Goal: Information Seeking & Learning: Find specific fact

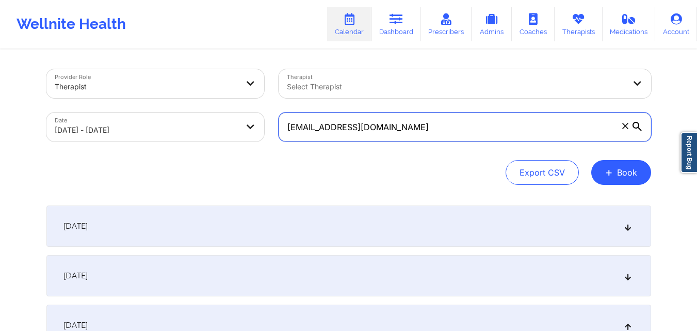
click at [461, 126] on input "[EMAIL_ADDRESS][DOMAIN_NAME]" at bounding box center [465, 126] width 373 height 29
paste input "ashtonaskarian"
type input "[EMAIL_ADDRESS][DOMAIN_NAME]"
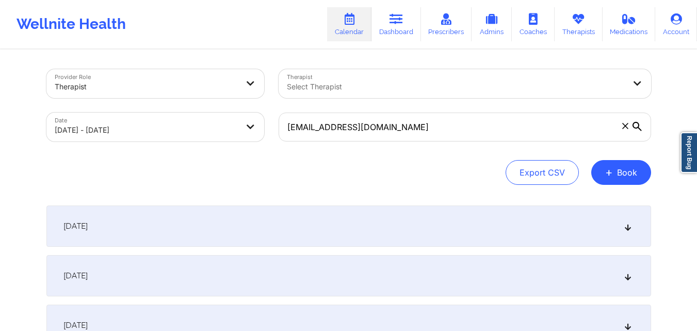
click at [107, 121] on body "Wellnite Health Calendar Dashboard Prescribers Admins Coaches Therapists Medica…" at bounding box center [348, 165] width 697 height 331
select select "2025-9"
select select "2025-10"
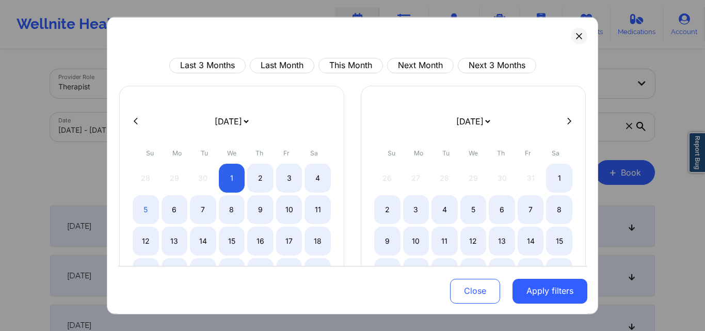
click at [131, 122] on button at bounding box center [136, 121] width 10 height 9
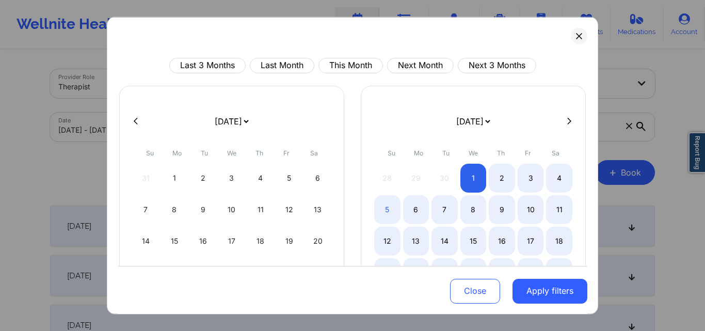
click at [131, 122] on button at bounding box center [136, 121] width 10 height 9
select select "2025-7"
select select "2025-8"
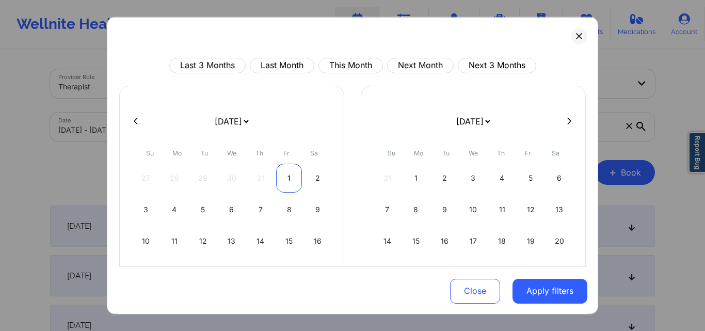
click at [284, 179] on div "1" at bounding box center [289, 177] width 26 height 29
select select "2025-7"
select select "2025-8"
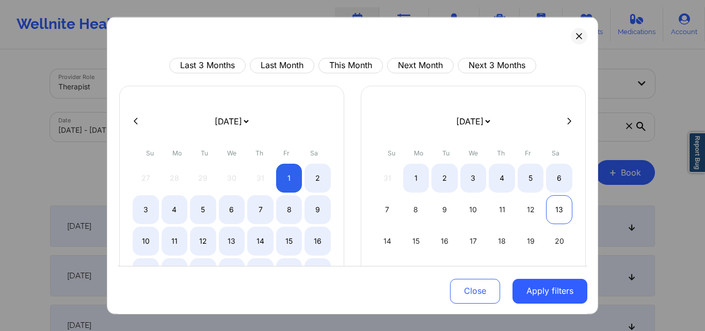
select select "2025-7"
select select "2025-8"
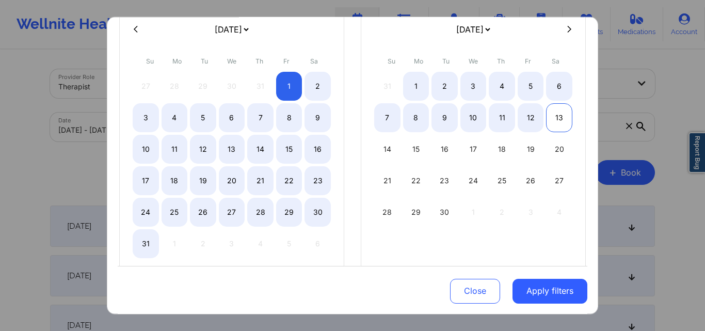
scroll to position [103, 0]
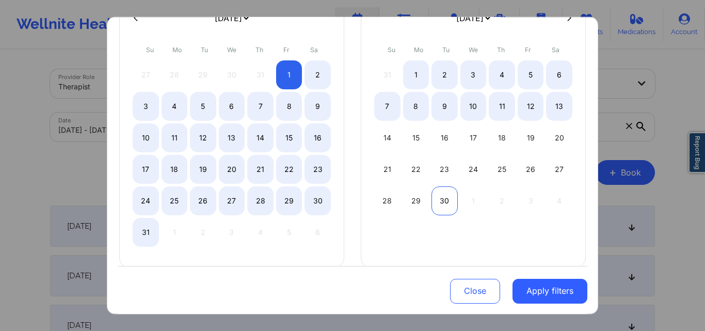
select select "2025-7"
select select "2025-8"
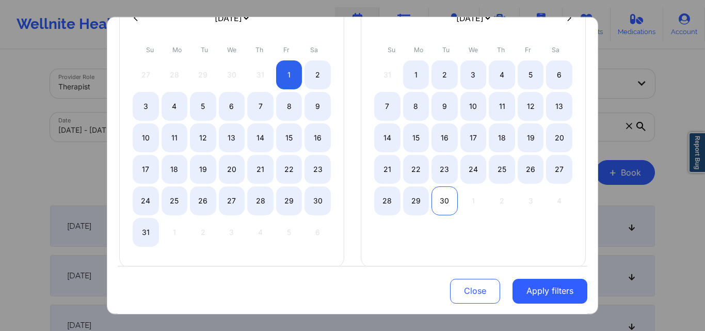
click at [447, 199] on div "30" at bounding box center [444, 200] width 26 height 29
select select "2025-7"
select select "2025-8"
click at [473, 296] on button "Close" at bounding box center [475, 291] width 50 height 25
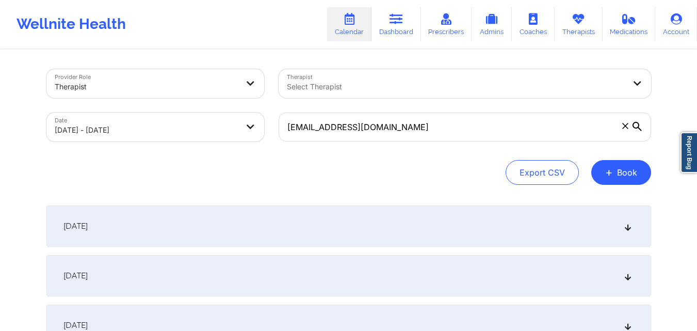
select select "2025-9"
select select "2025-10"
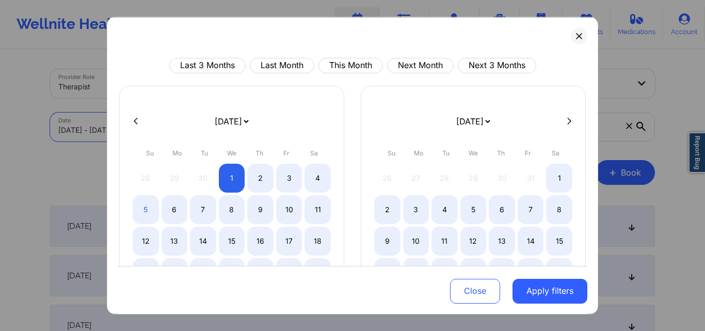
click at [137, 119] on icon at bounding box center [136, 121] width 4 height 8
select select "2025-8"
select select "2025-9"
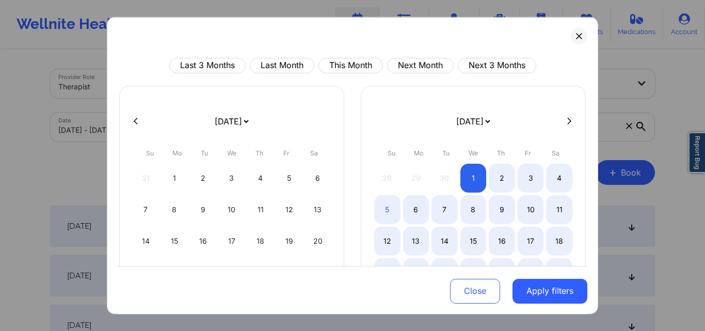
click at [132, 117] on button at bounding box center [136, 121] width 10 height 9
select select "2025-7"
select select "2025-8"
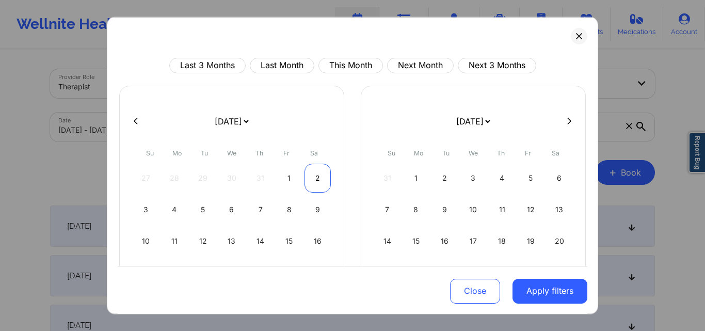
drag, startPoint x: 284, startPoint y: 178, endPoint x: 319, endPoint y: 184, distance: 36.1
click at [284, 178] on div "1" at bounding box center [289, 177] width 26 height 29
select select "2025-7"
select select "2025-8"
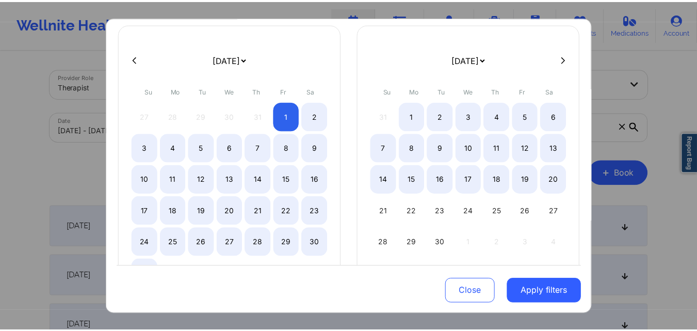
scroll to position [117, 0]
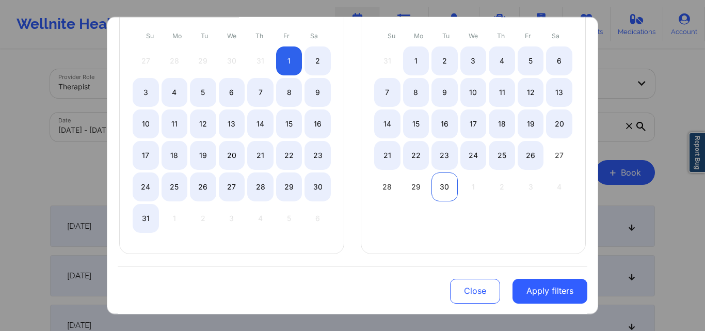
select select "2025-7"
select select "2025-8"
click at [431, 181] on div "30" at bounding box center [444, 186] width 26 height 29
select select "2025-7"
select select "2025-8"
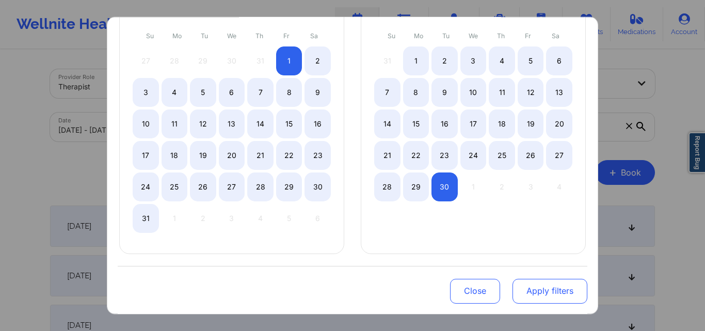
click at [525, 285] on button "Apply filters" at bounding box center [549, 291] width 75 height 25
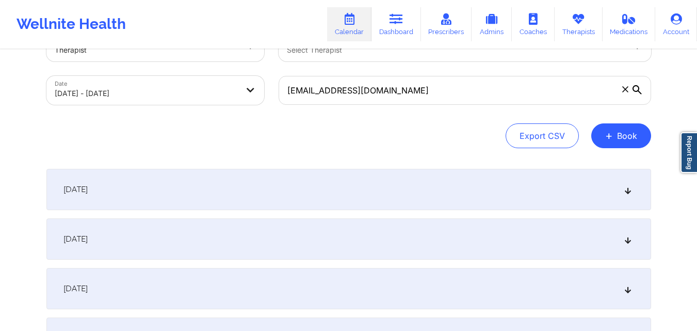
scroll to position [52, 0]
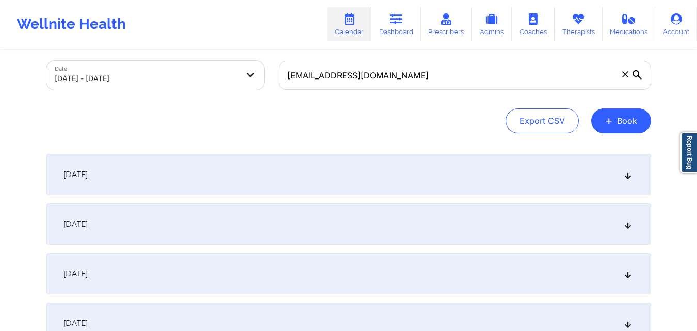
click at [203, 168] on div "August 1, 2025" at bounding box center [348, 174] width 605 height 41
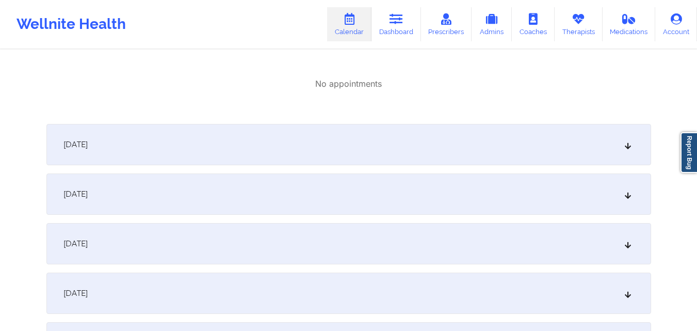
scroll to position [189, 0]
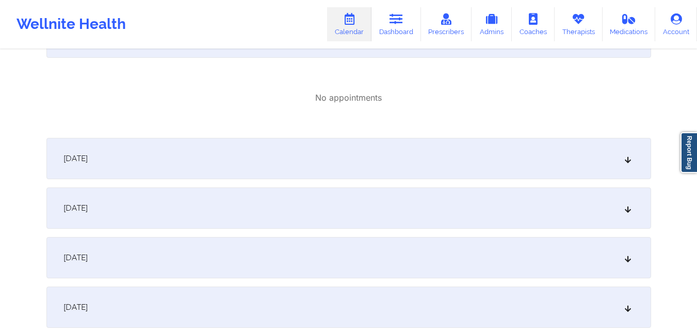
click at [247, 175] on div "August 2, 2025" at bounding box center [348, 158] width 605 height 41
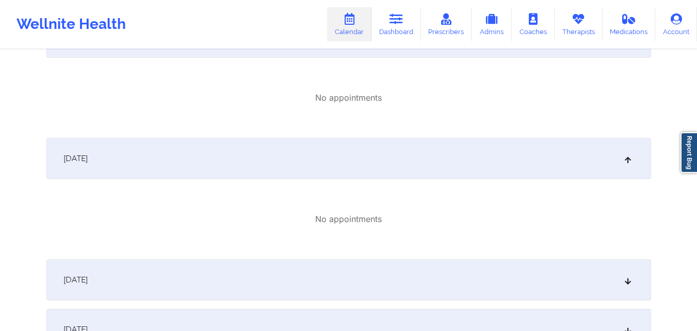
click at [247, 270] on div "August 3, 2025" at bounding box center [348, 279] width 605 height 41
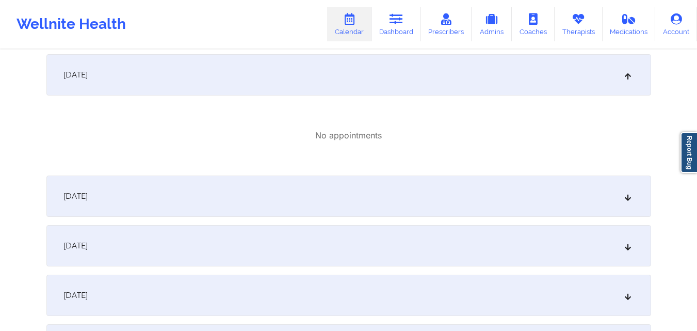
scroll to position [395, 0]
click at [254, 191] on div "August 4, 2025" at bounding box center [348, 194] width 605 height 41
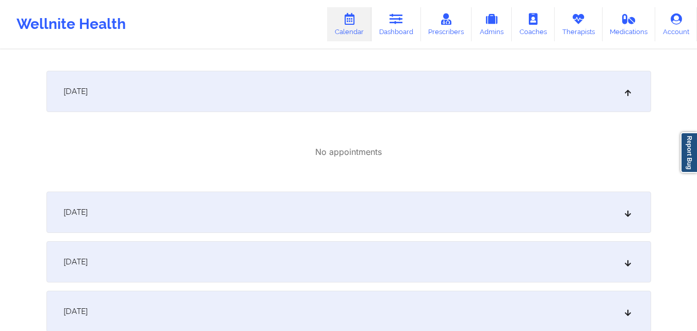
click at [254, 217] on div "August 5, 2025" at bounding box center [348, 211] width 605 height 41
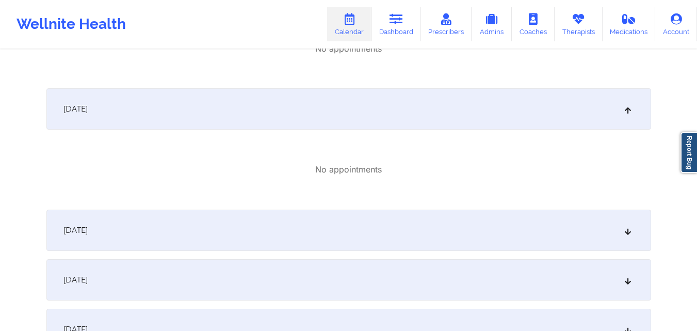
click at [255, 217] on div "August 6, 2025" at bounding box center [348, 229] width 605 height 41
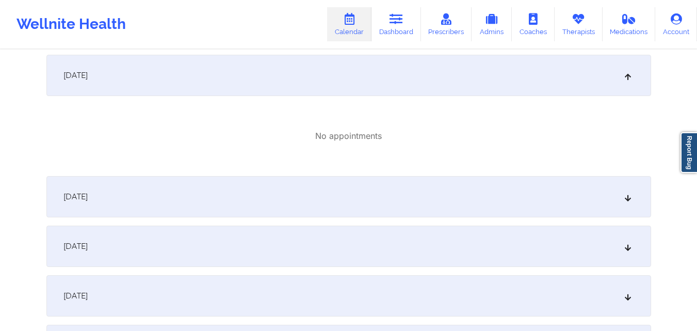
click at [260, 183] on div "August 7, 2025" at bounding box center [348, 196] width 605 height 41
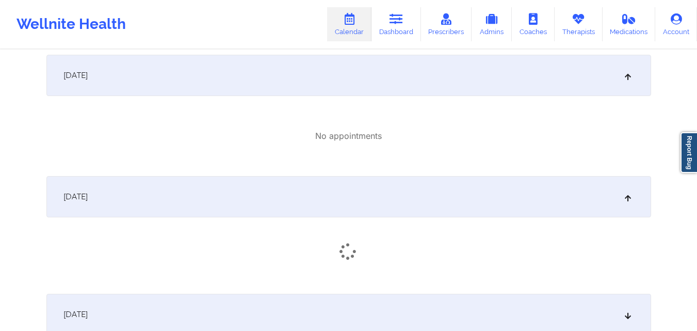
scroll to position [911, 0]
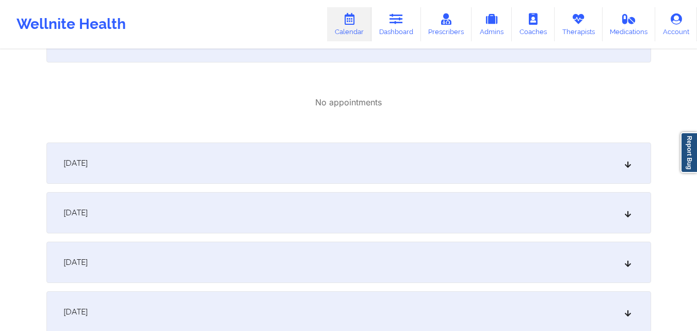
click at [260, 183] on div "August 8, 2025" at bounding box center [348, 162] width 605 height 41
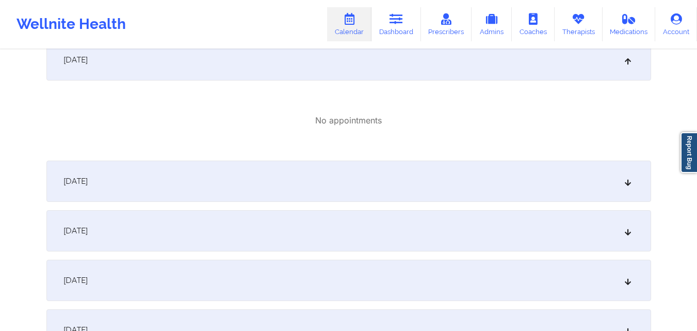
click at [260, 183] on div "August 9, 2025" at bounding box center [348, 180] width 605 height 41
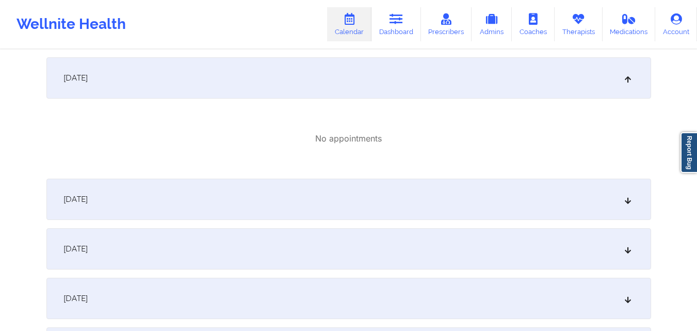
click at [260, 183] on div "August 10, 2025" at bounding box center [348, 199] width 605 height 41
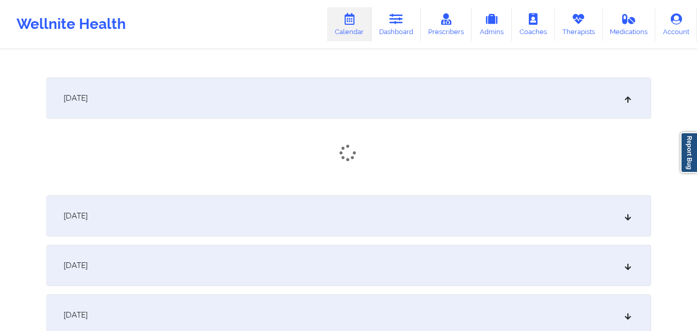
scroll to position [1221, 0]
click at [254, 205] on div "August 11, 2025" at bounding box center [348, 217] width 605 height 41
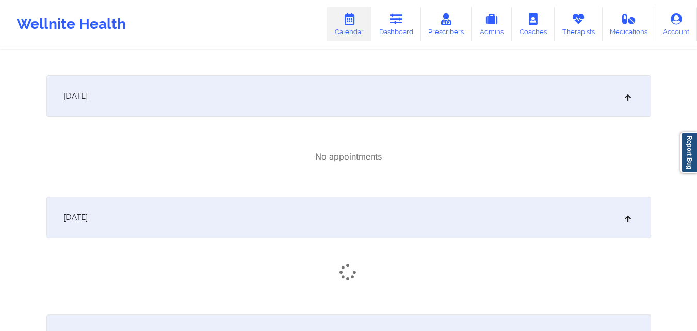
scroll to position [1376, 0]
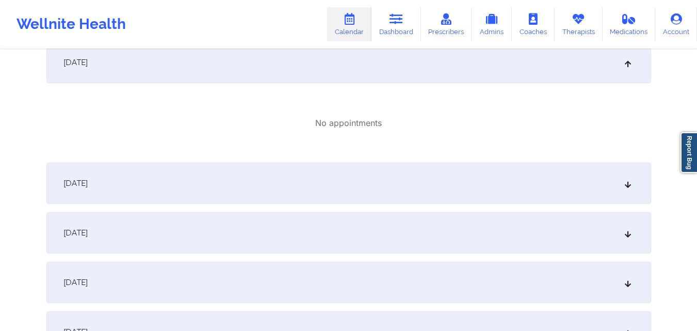
click at [260, 187] on div "August 12, 2025" at bounding box center [348, 183] width 605 height 41
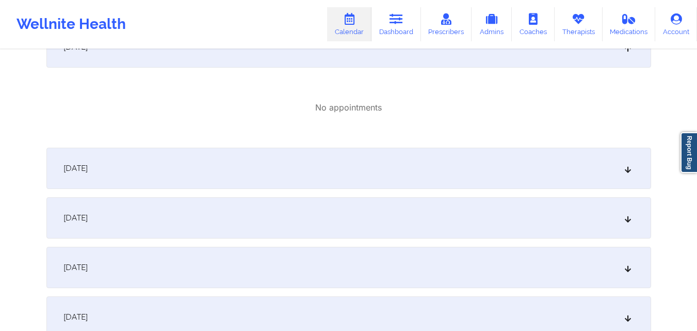
scroll to position [1530, 0]
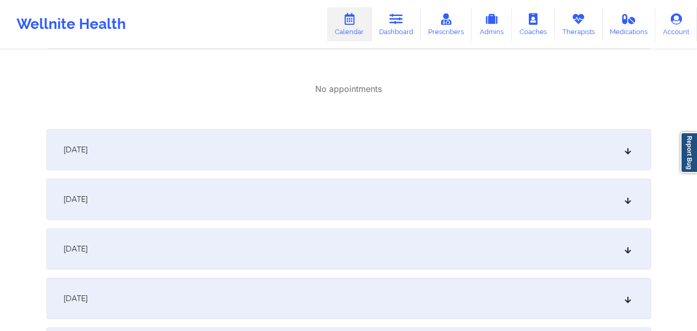
click at [265, 148] on div "August 13, 2025" at bounding box center [348, 149] width 605 height 41
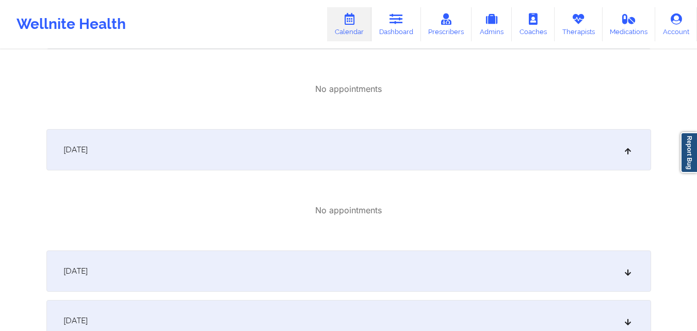
click at [258, 266] on div "August 14, 2025" at bounding box center [348, 270] width 605 height 41
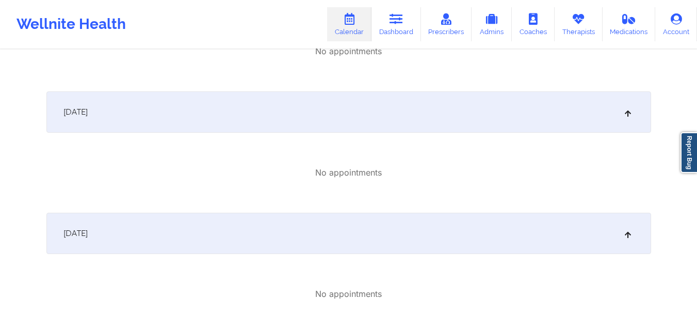
scroll to position [1014, 0]
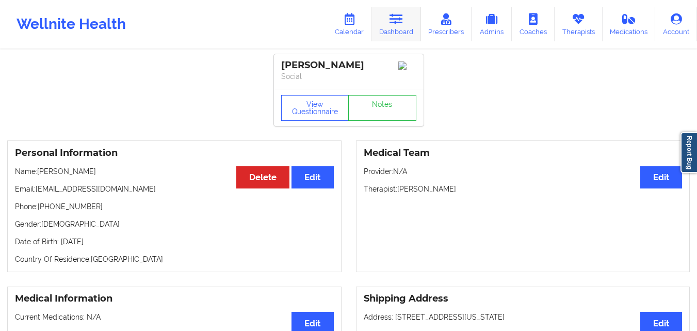
click at [390, 23] on link "Dashboard" at bounding box center [396, 24] width 50 height 34
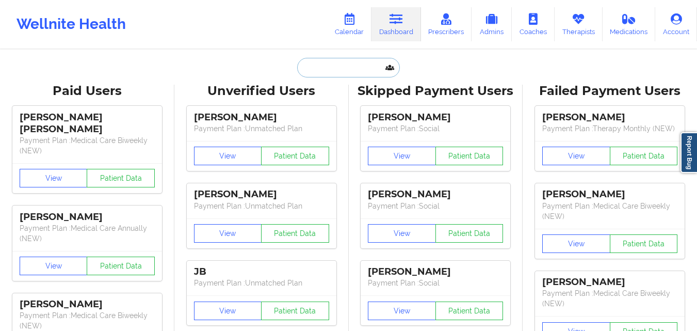
click at [316, 66] on input "text" at bounding box center [348, 68] width 102 height 20
paste input "[PERSON_NAME]"
type input "[PERSON_NAME]"
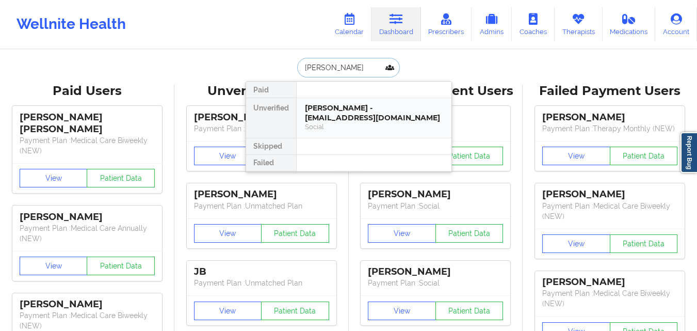
click at [333, 112] on div "[PERSON_NAME] - [EMAIL_ADDRESS][DOMAIN_NAME]" at bounding box center [374, 112] width 138 height 19
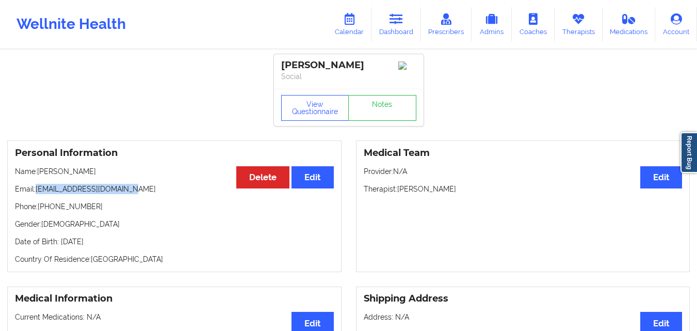
drag, startPoint x: 37, startPoint y: 193, endPoint x: 143, endPoint y: 186, distance: 106.5
click at [143, 186] on div "Personal Information Edit Delete Name: [PERSON_NAME] Email: [EMAIL_ADDRESS][DOM…" at bounding box center [174, 206] width 334 height 132
copy p "[EMAIL_ADDRESS][DOMAIN_NAME]"
